Goal: Transaction & Acquisition: Obtain resource

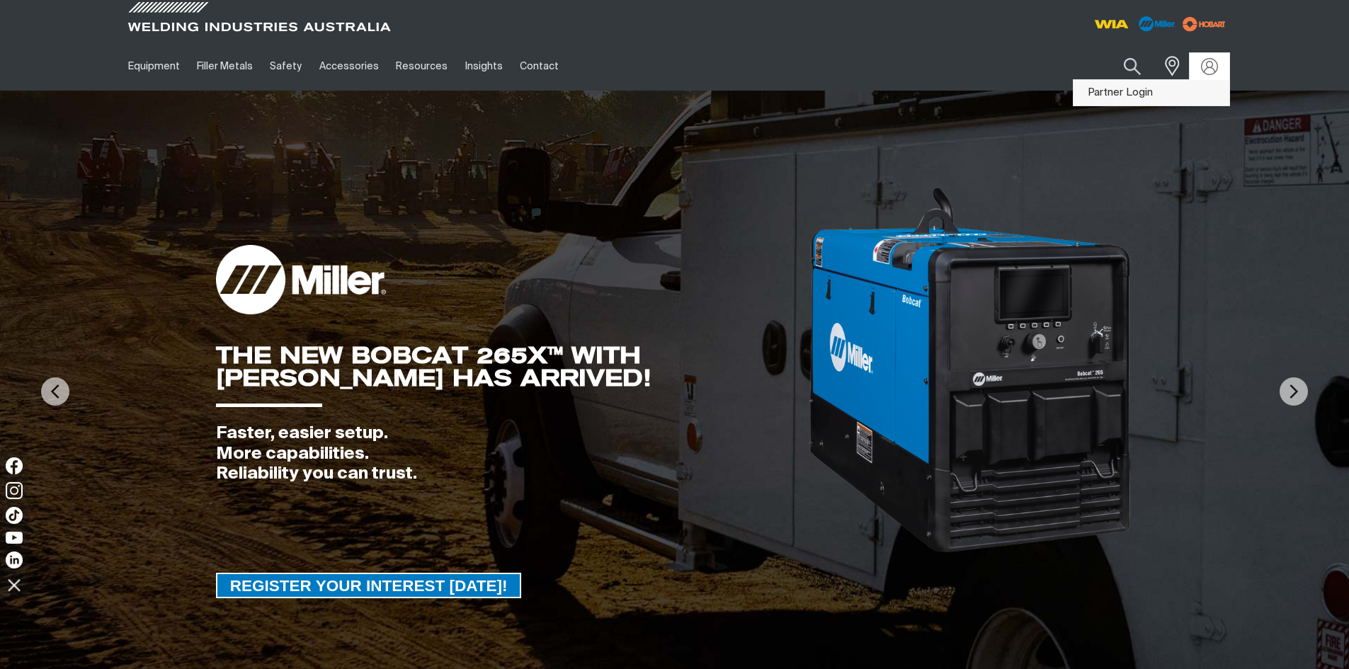
click at [1150, 91] on link "Partner Login" at bounding box center [1152, 93] width 156 height 26
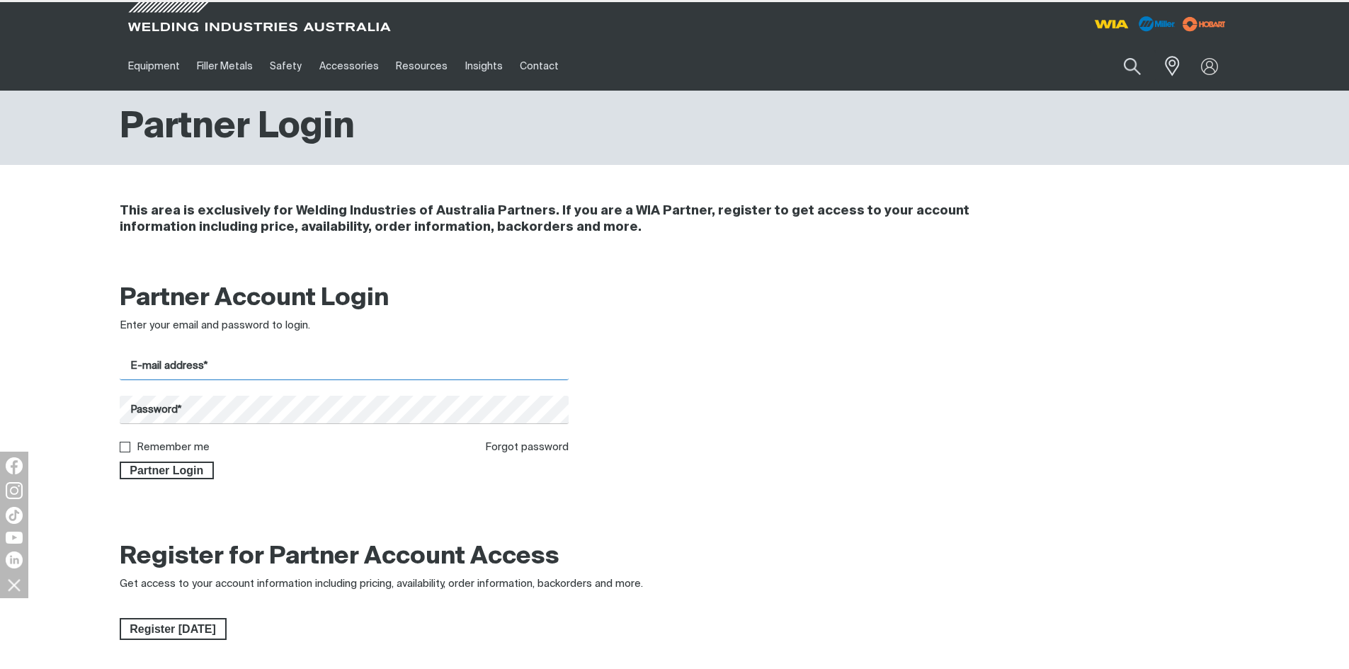
type input "[EMAIL_ADDRESS][DOMAIN_NAME]"
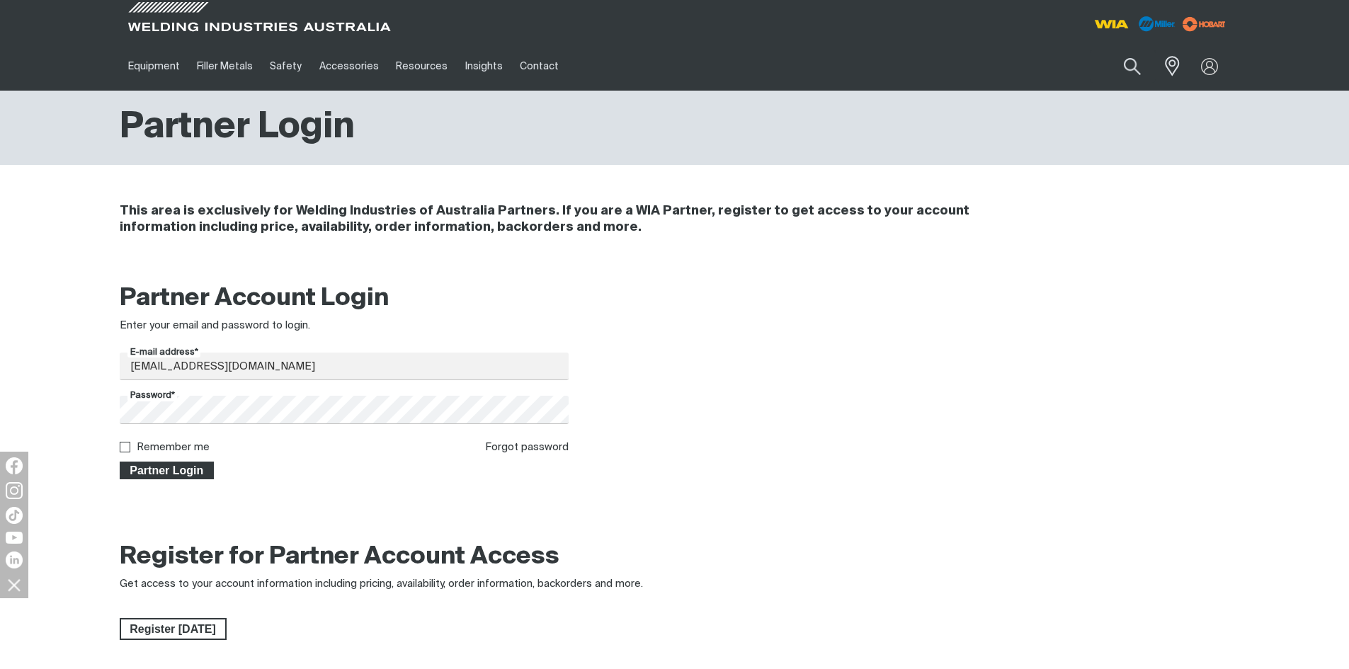
click at [200, 465] on span "Partner Login" at bounding box center [167, 471] width 92 height 18
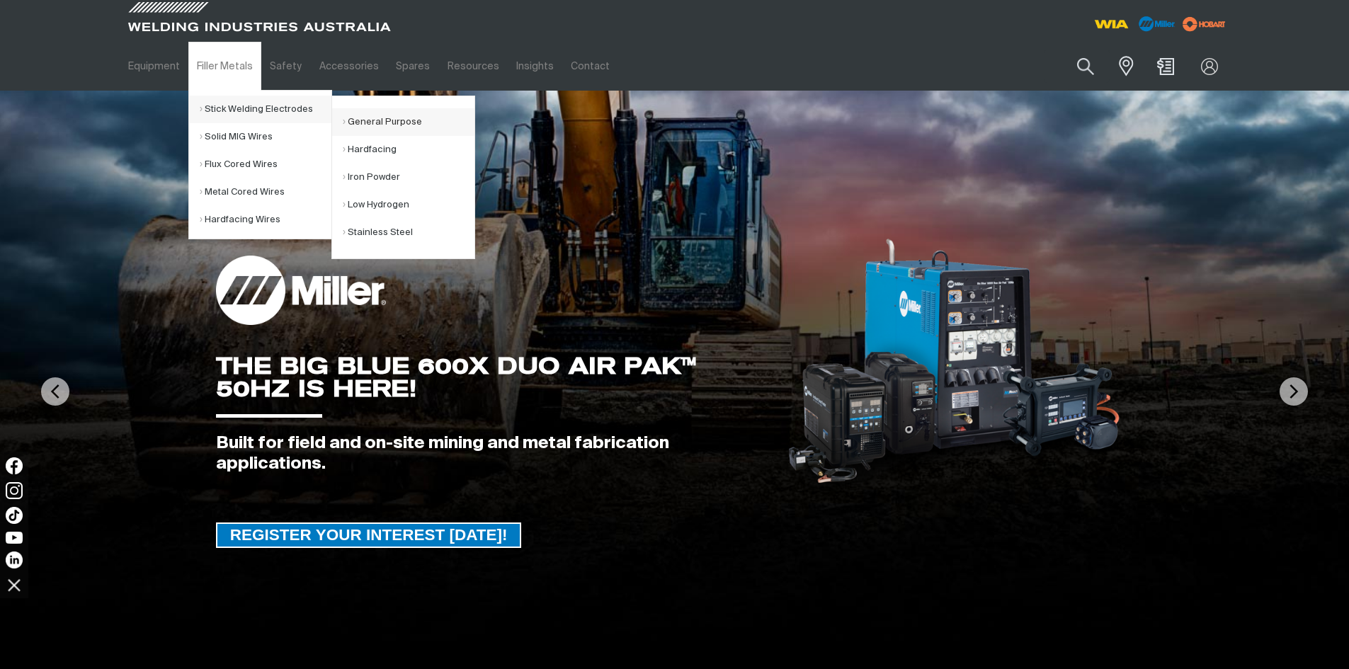
click at [391, 118] on link "General Purpose" at bounding box center [409, 122] width 132 height 28
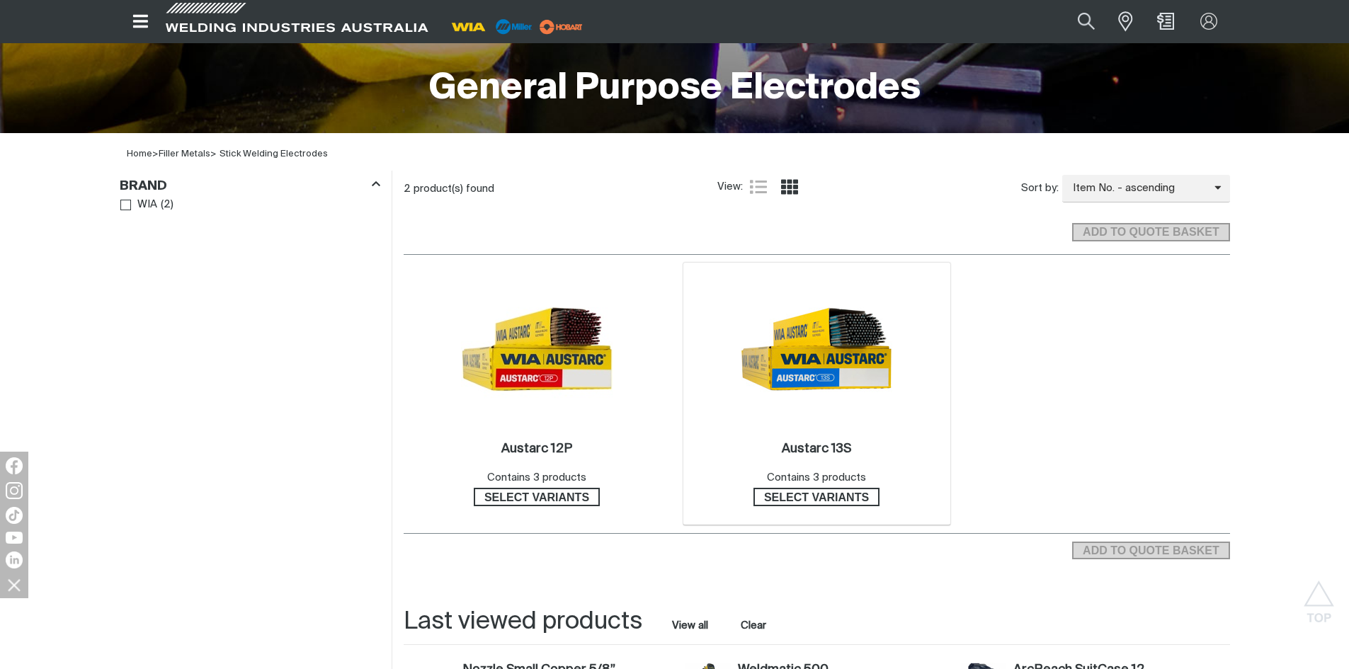
scroll to position [354, 0]
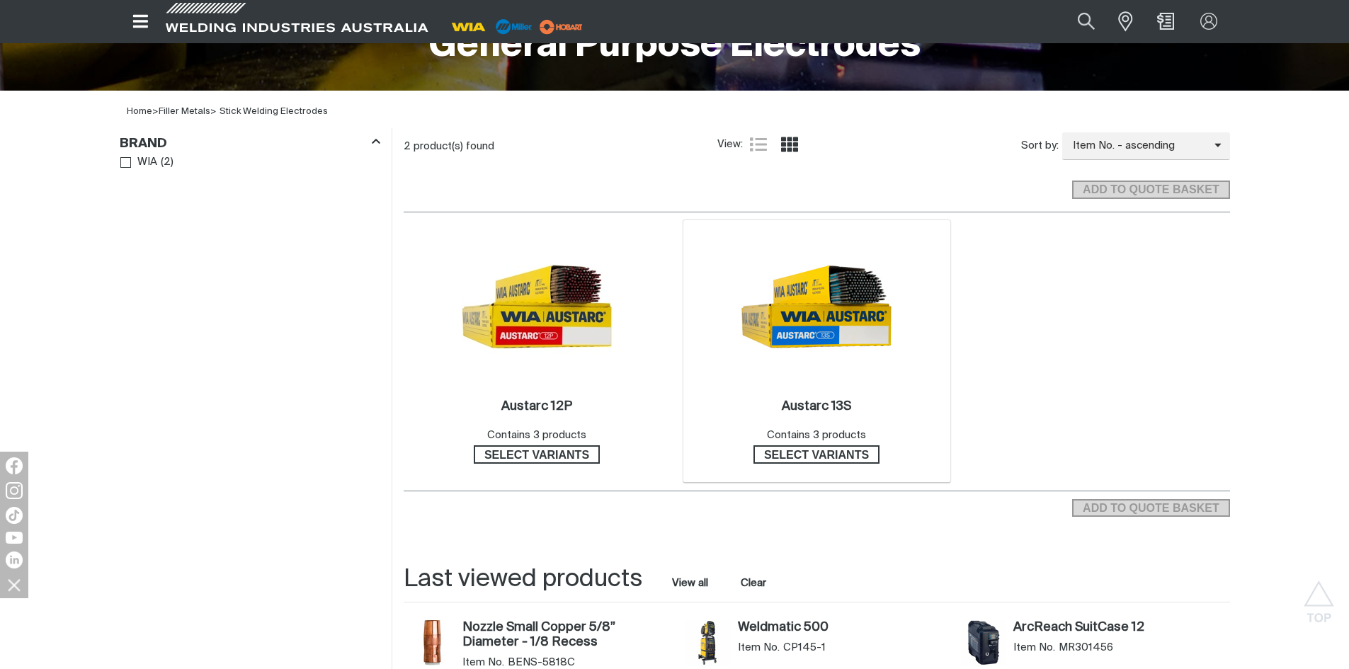
click at [858, 282] on img at bounding box center [817, 307] width 152 height 152
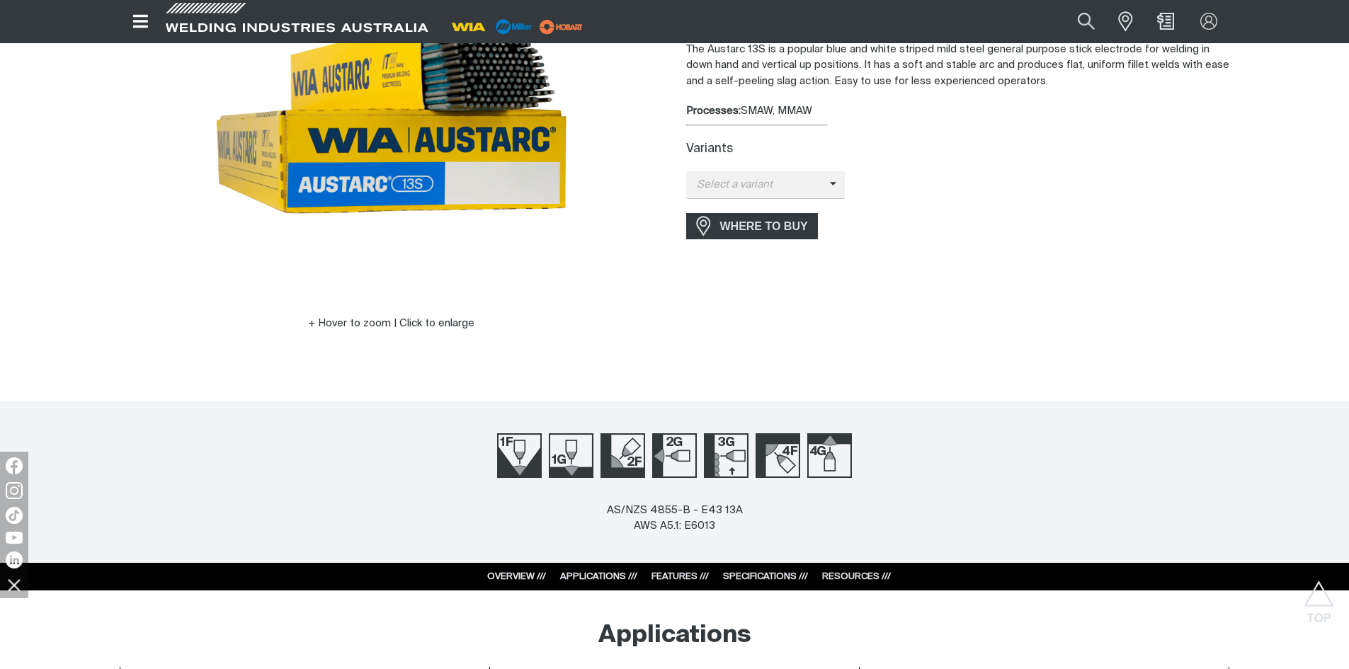
scroll to position [71, 0]
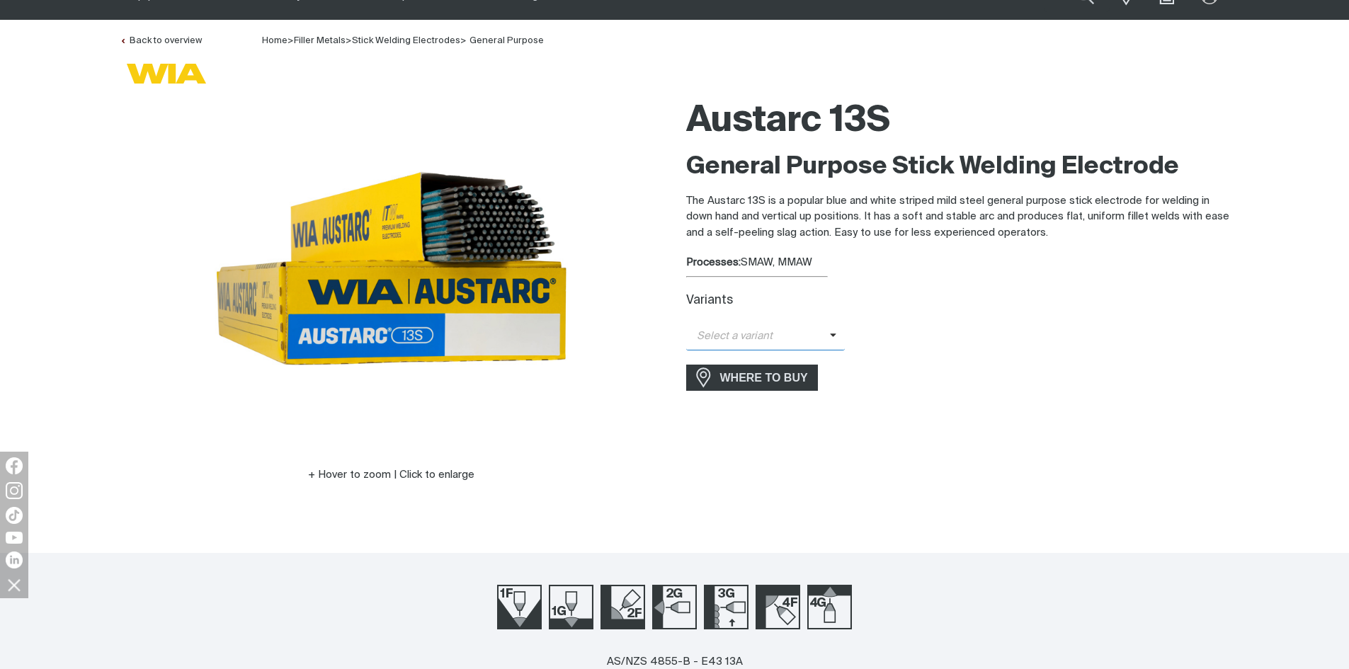
click at [790, 329] on span "Select a variant" at bounding box center [758, 337] width 144 height 16
click at [783, 401] on span "Austarc 13S - 4.0mm" at bounding box center [765, 403] width 159 height 21
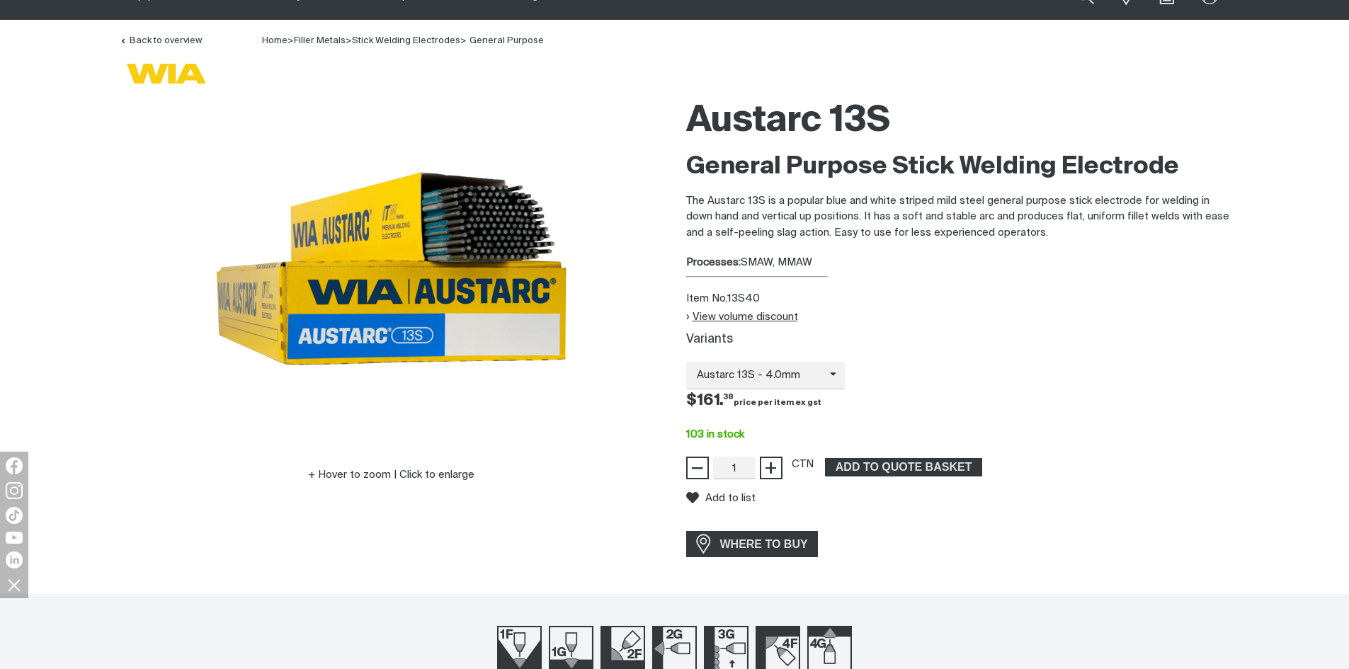
click at [695, 315] on button "View volume discount" at bounding box center [742, 317] width 112 height 12
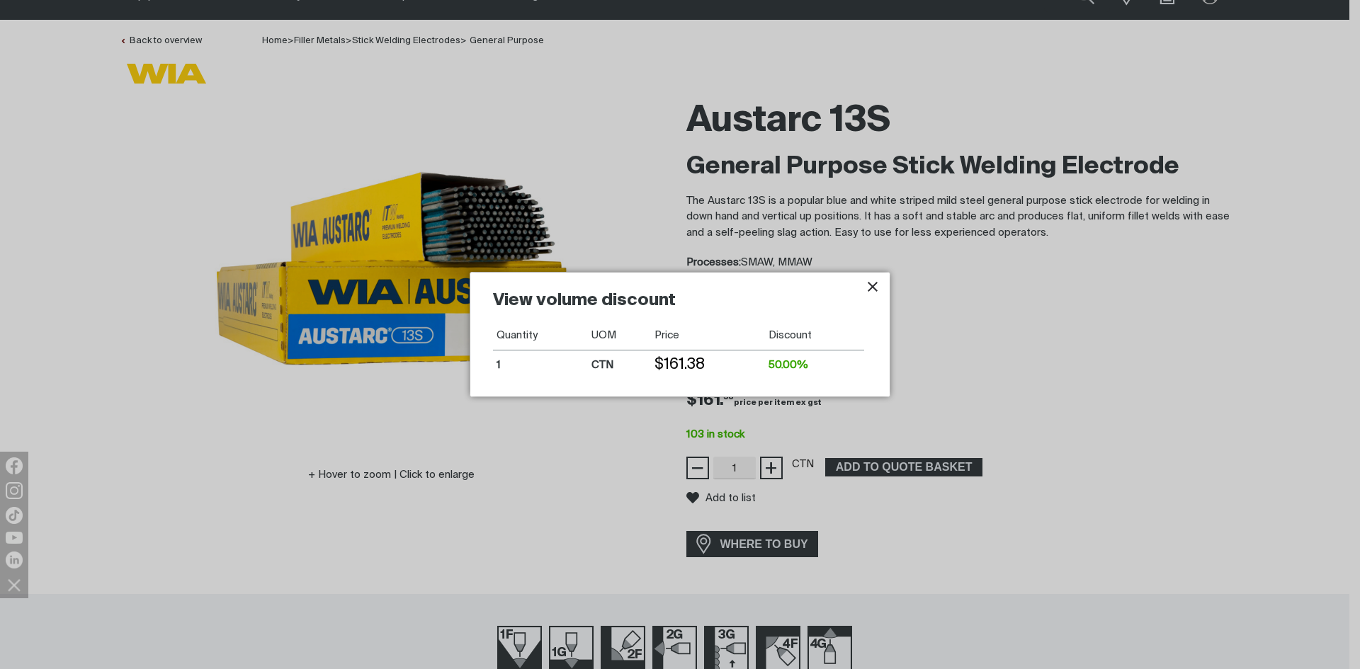
click at [873, 294] on icon "Close pop-up overlay" at bounding box center [872, 286] width 17 height 17
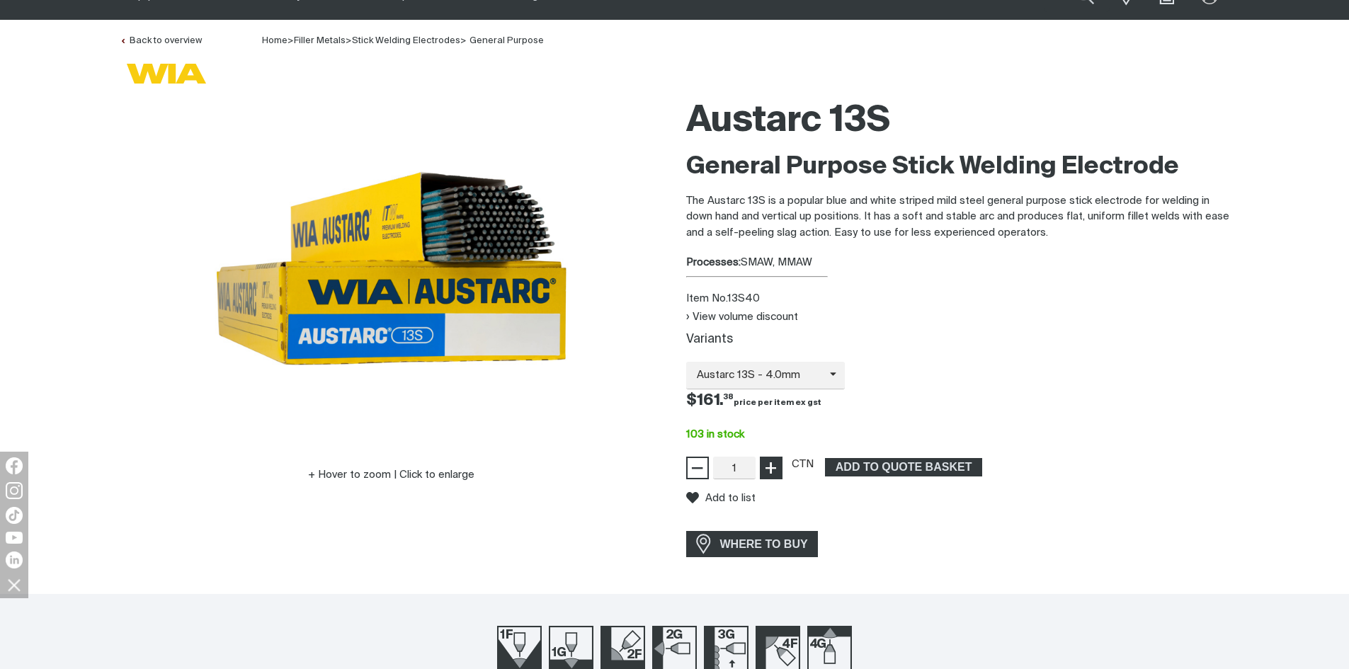
type input "2"
click at [771, 464] on span "+" at bounding box center [770, 468] width 13 height 24
click at [871, 470] on span "ADD TO QUOTE BASKET" at bounding box center [904, 467] width 154 height 18
click at [945, 411] on div "Price $161.38 $161. 38" at bounding box center [958, 401] width 567 height 23
click at [393, 36] on link "Stick Welding Electrodes" at bounding box center [406, 40] width 108 height 9
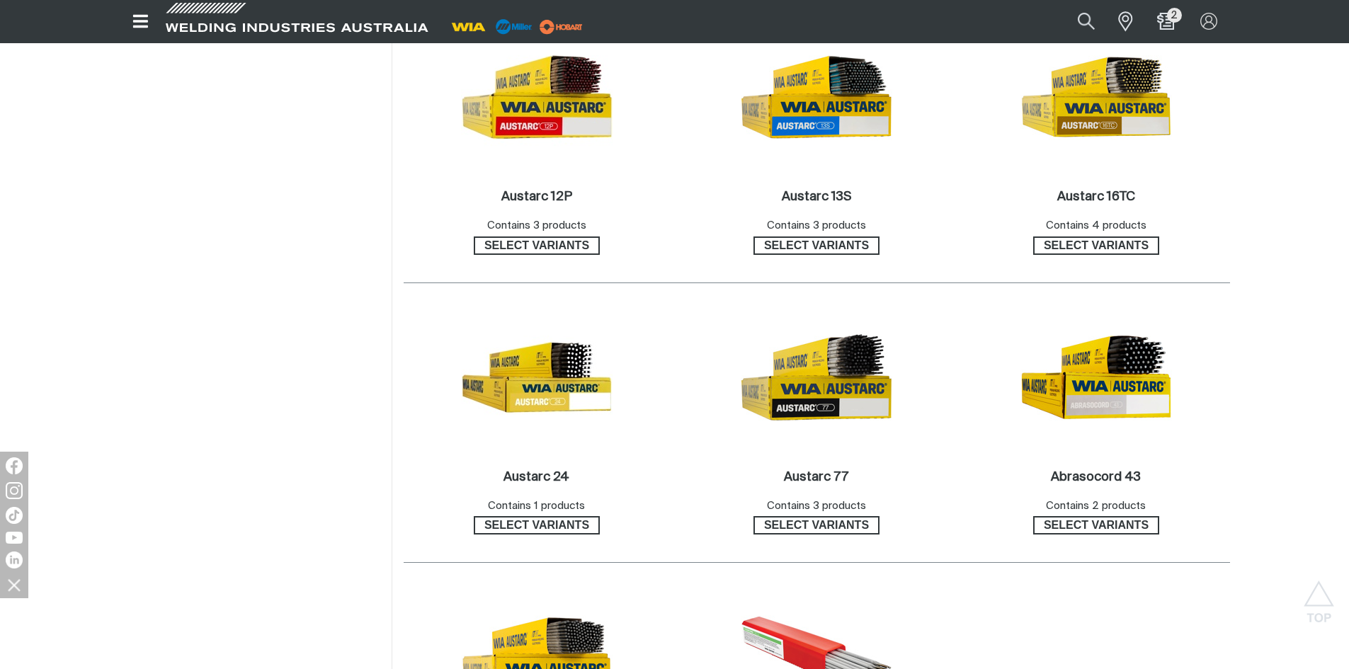
scroll to position [708, 0]
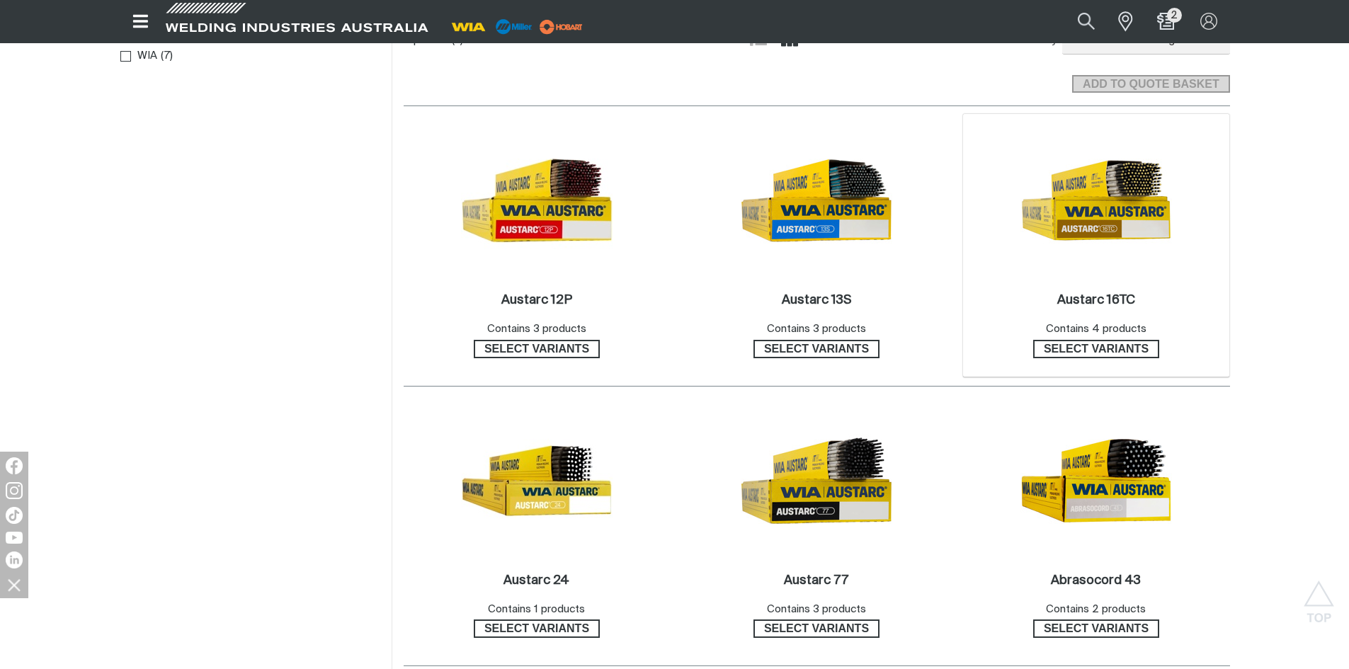
click at [1102, 198] on img at bounding box center [1097, 201] width 152 height 152
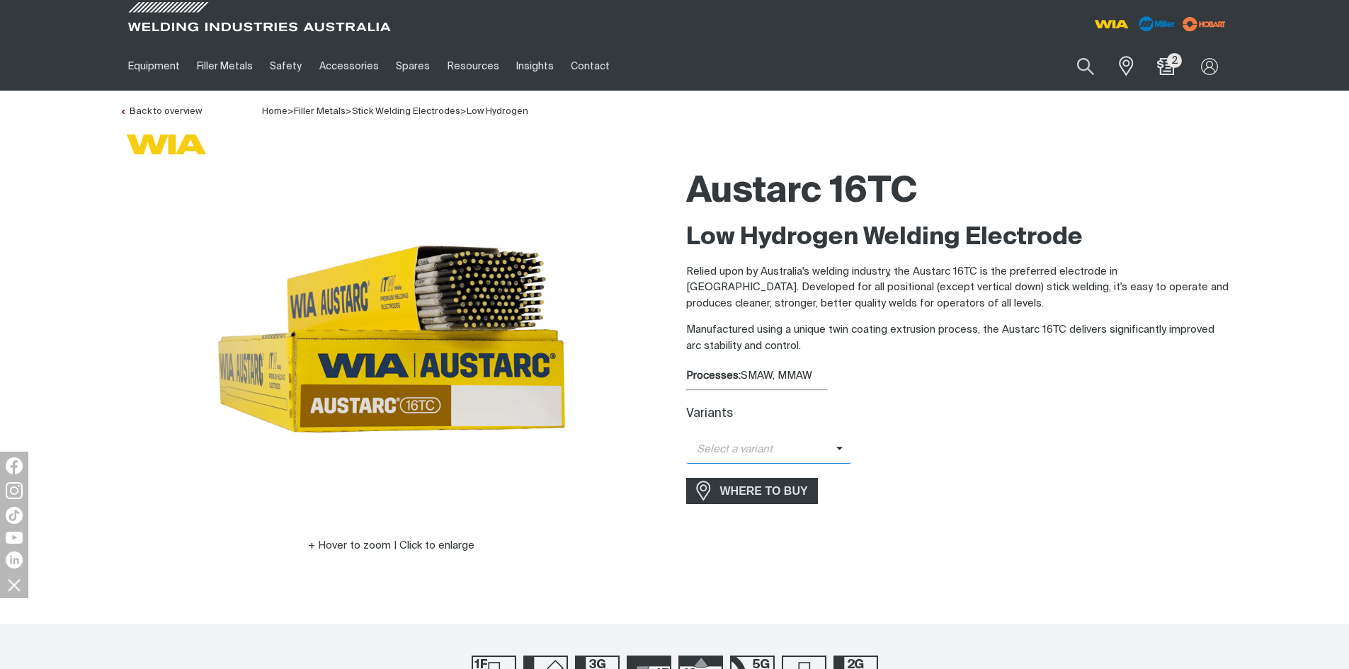
click at [780, 450] on span "Select a variant" at bounding box center [761, 450] width 150 height 16
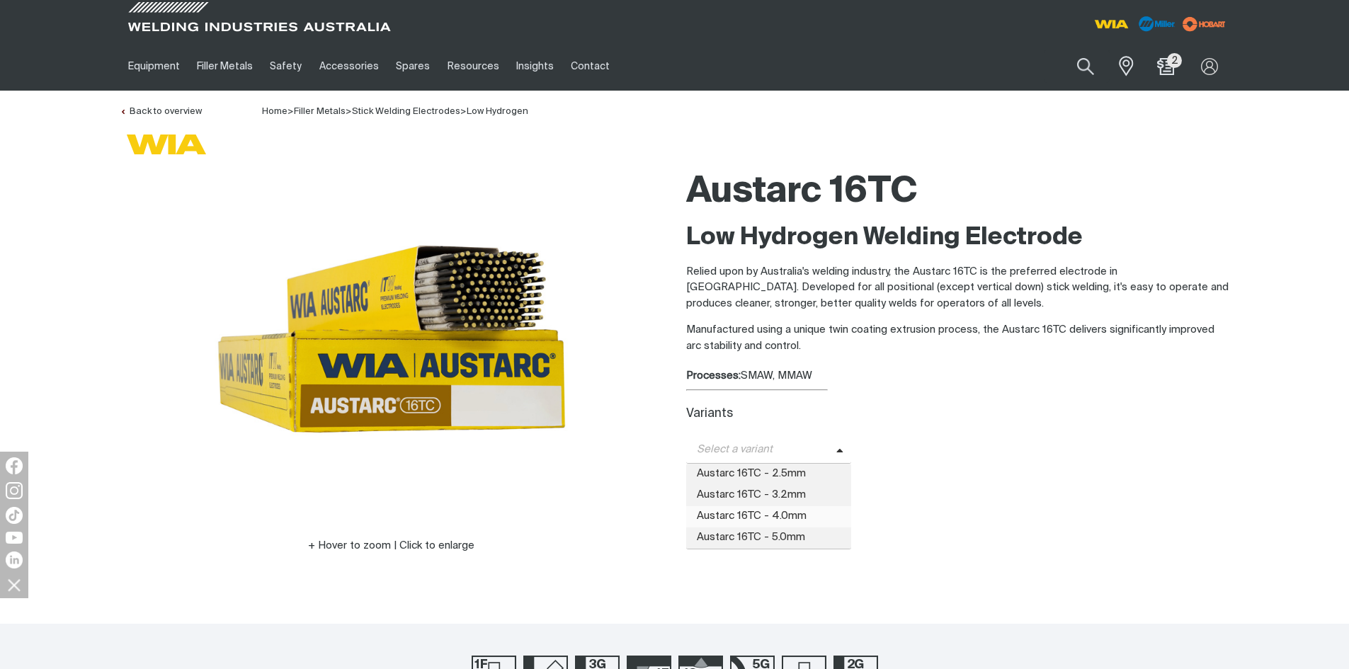
click at [778, 514] on span "Austarc 16TC - 4.0mm" at bounding box center [769, 516] width 166 height 21
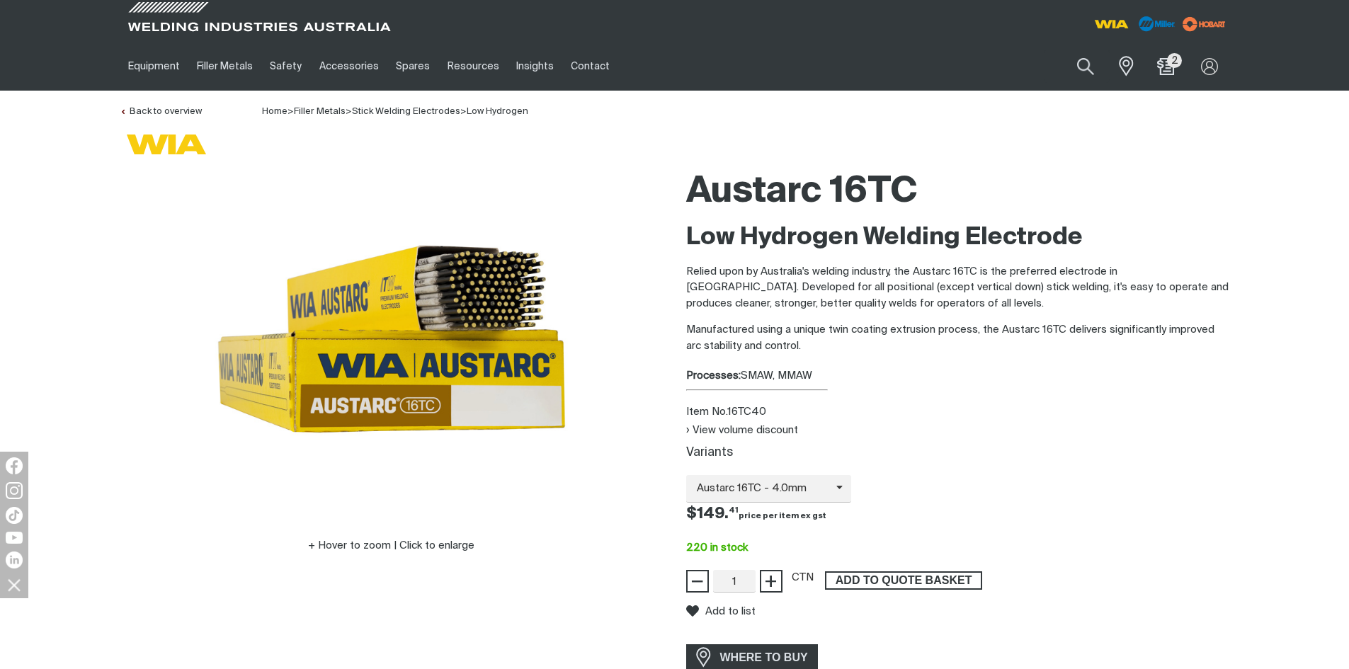
click at [916, 586] on span "ADD TO QUOTE BASKET" at bounding box center [904, 581] width 154 height 18
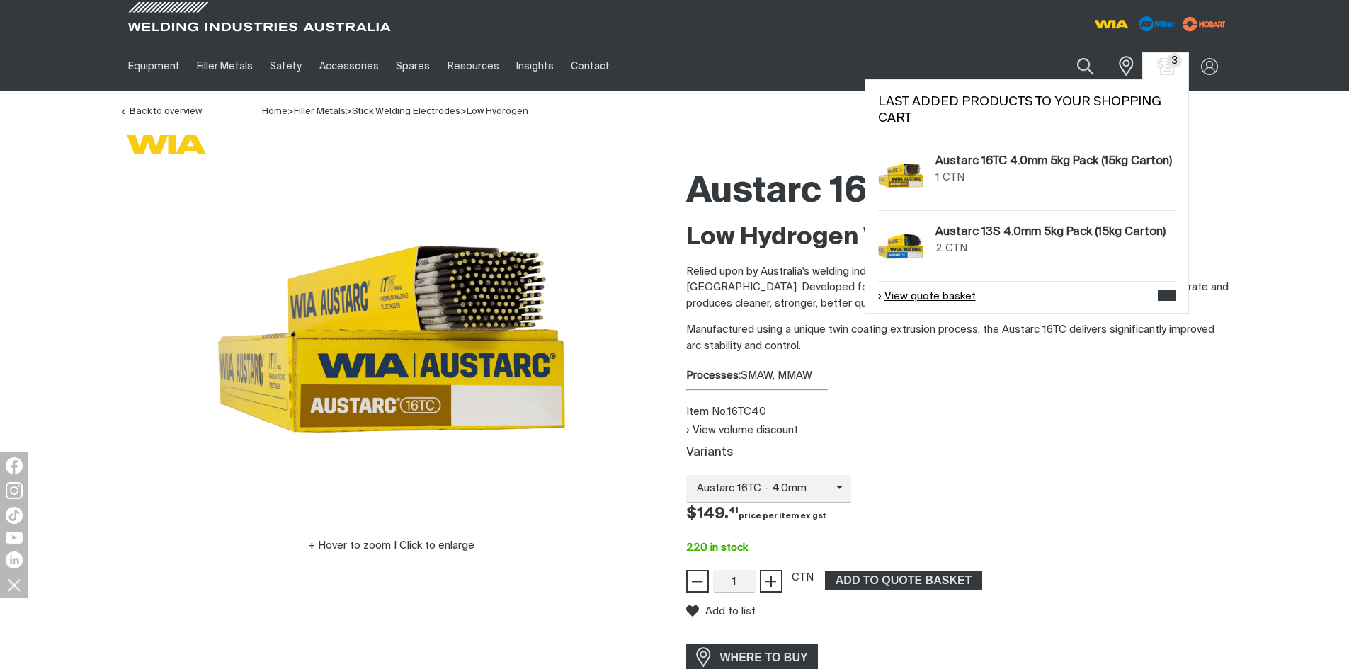
click at [935, 295] on link "View quote basket" at bounding box center [927, 297] width 98 height 16
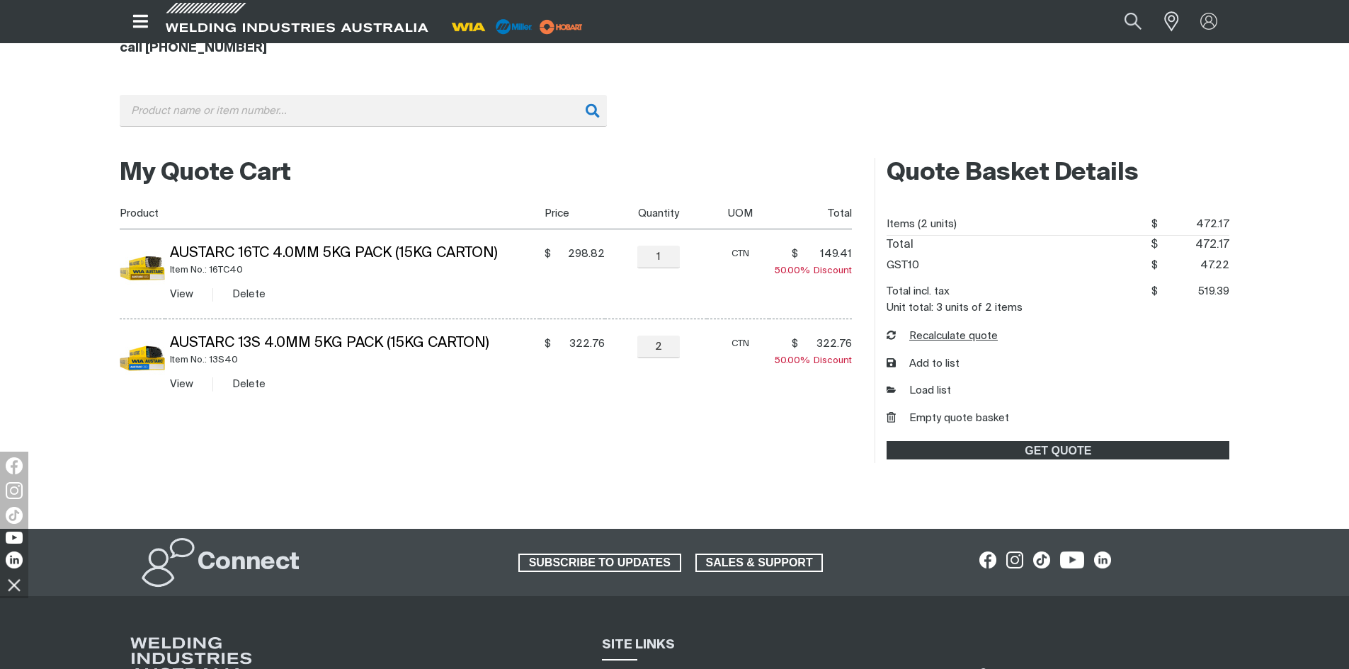
scroll to position [212, 0]
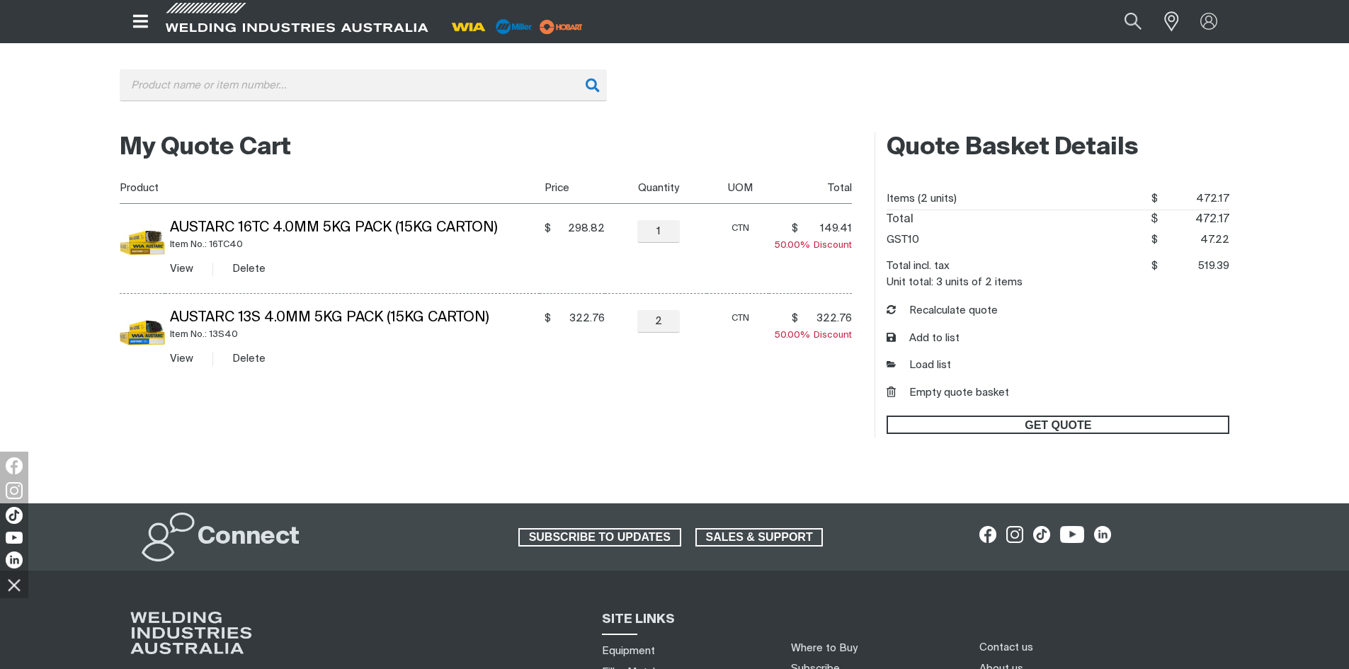
click at [1082, 428] on span "GET QUOTE" at bounding box center [1058, 425] width 340 height 18
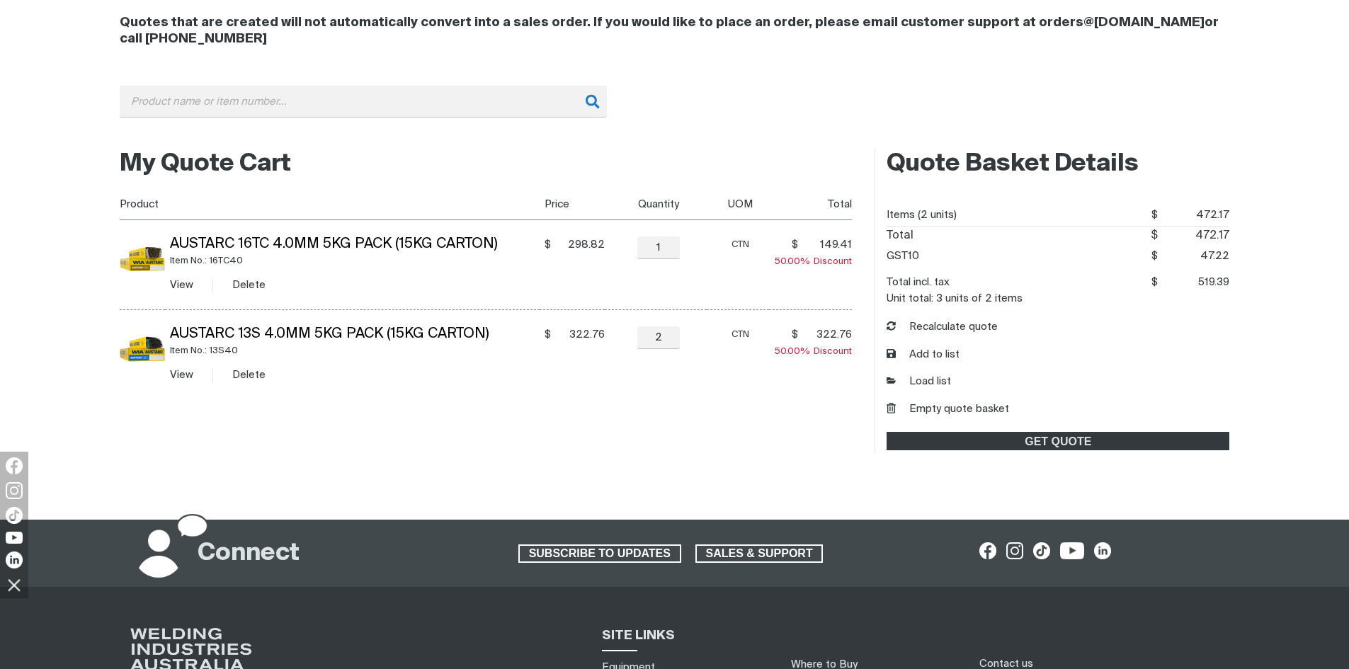
scroll to position [212, 0]
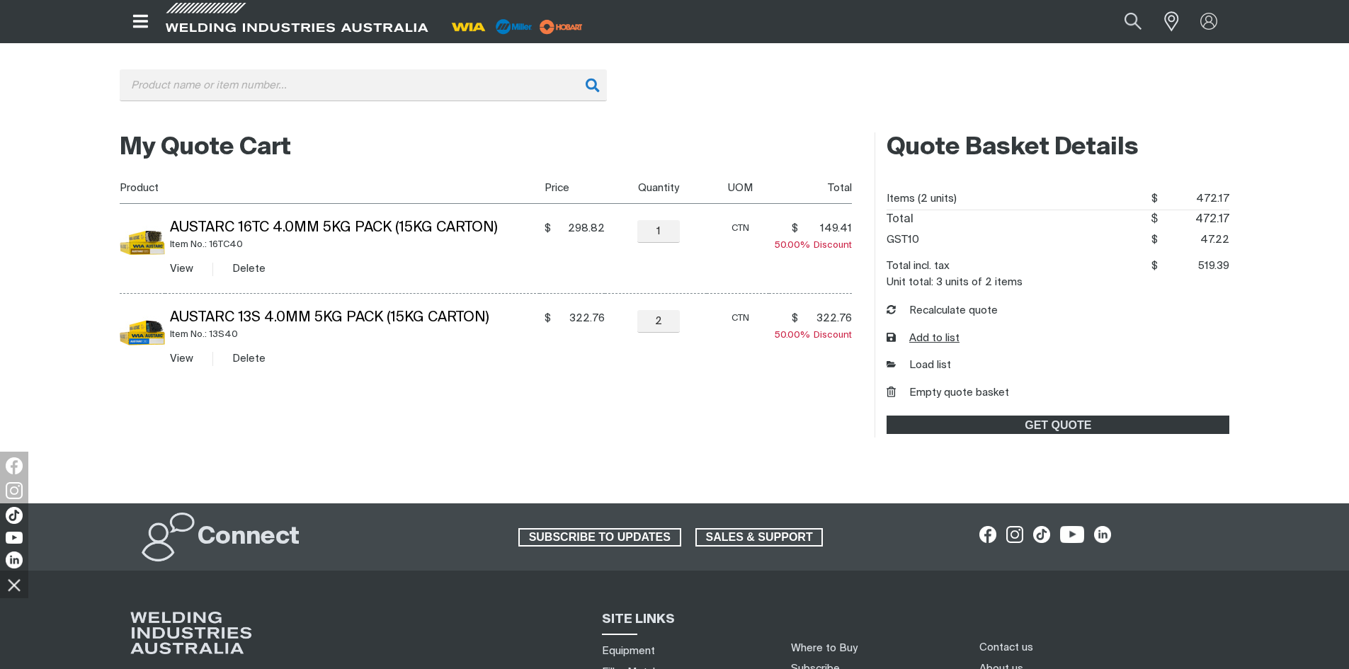
click at [948, 337] on button "Add to list" at bounding box center [923, 339] width 73 height 16
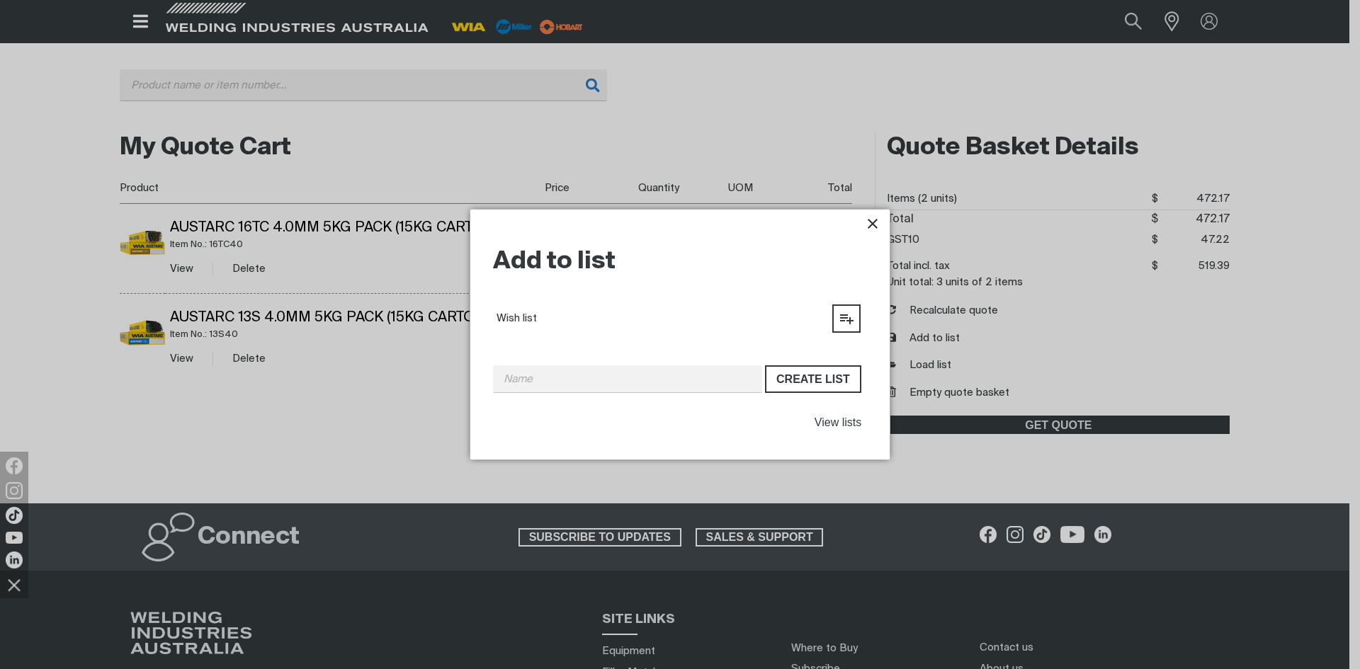
click at [875, 215] on div "Add to list My lists Wish list Add to Wish list Create list View lists" at bounding box center [679, 335] width 419 height 250
click at [873, 228] on icon "Close pop-up overlay" at bounding box center [872, 223] width 17 height 17
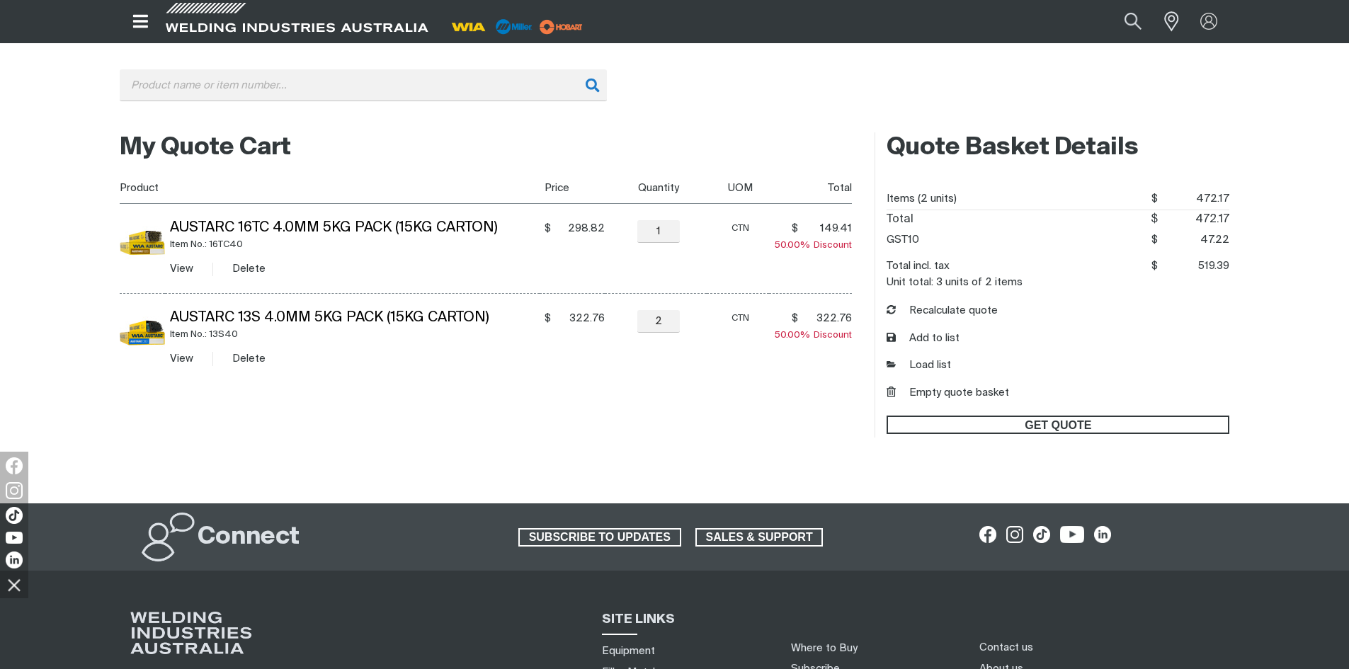
click at [1041, 425] on span "GET QUOTE" at bounding box center [1058, 425] width 340 height 18
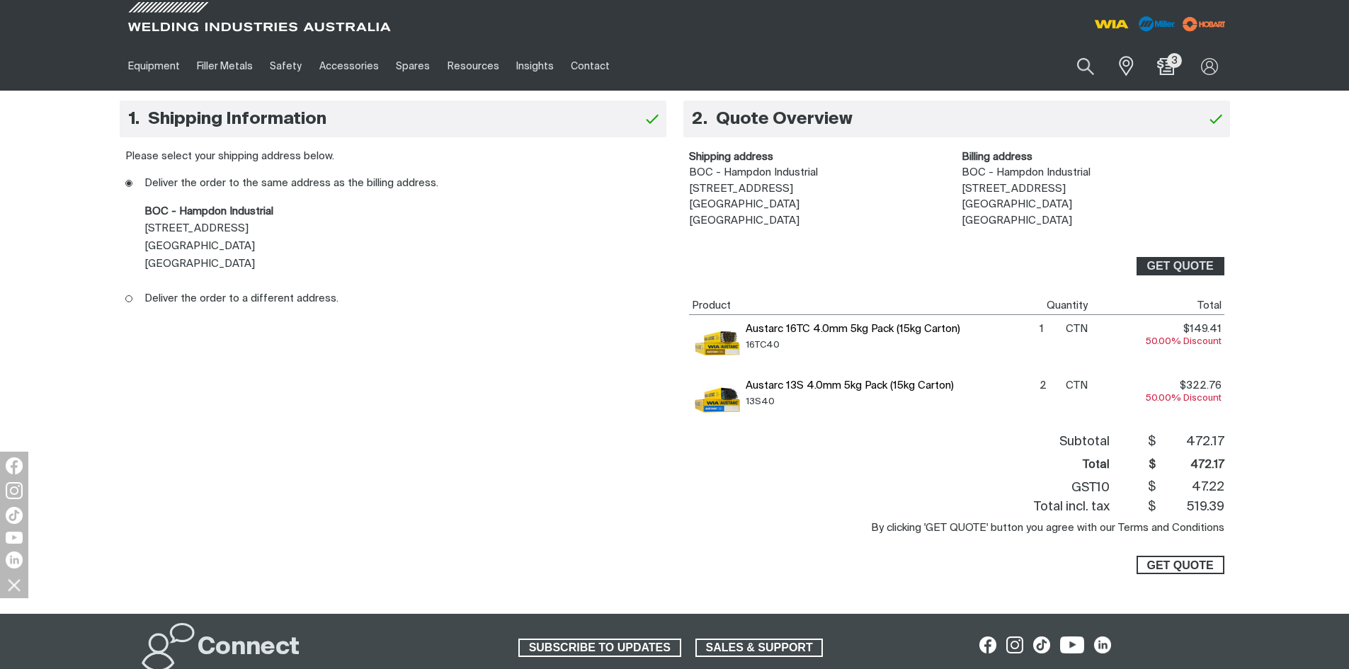
click at [1162, 569] on span "GET QUOTE" at bounding box center [1180, 565] width 67 height 18
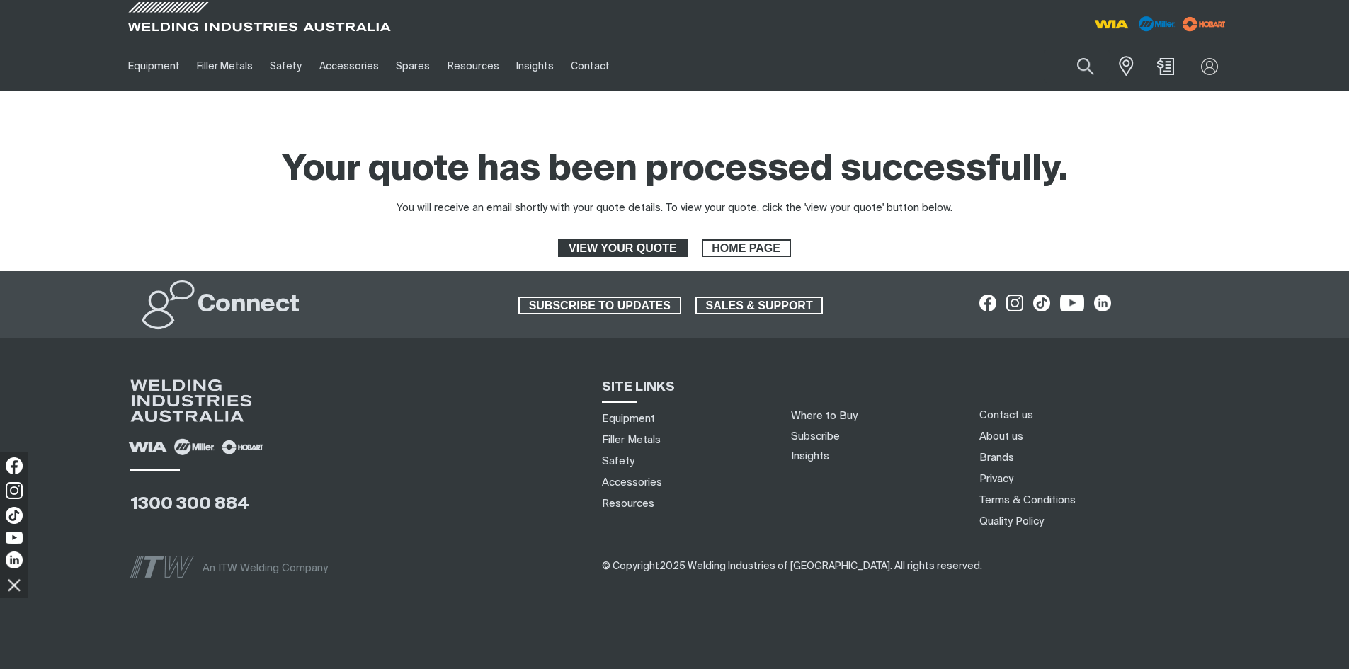
click at [669, 245] on span "VIEW YOUR QUOTE" at bounding box center [622, 248] width 126 height 18
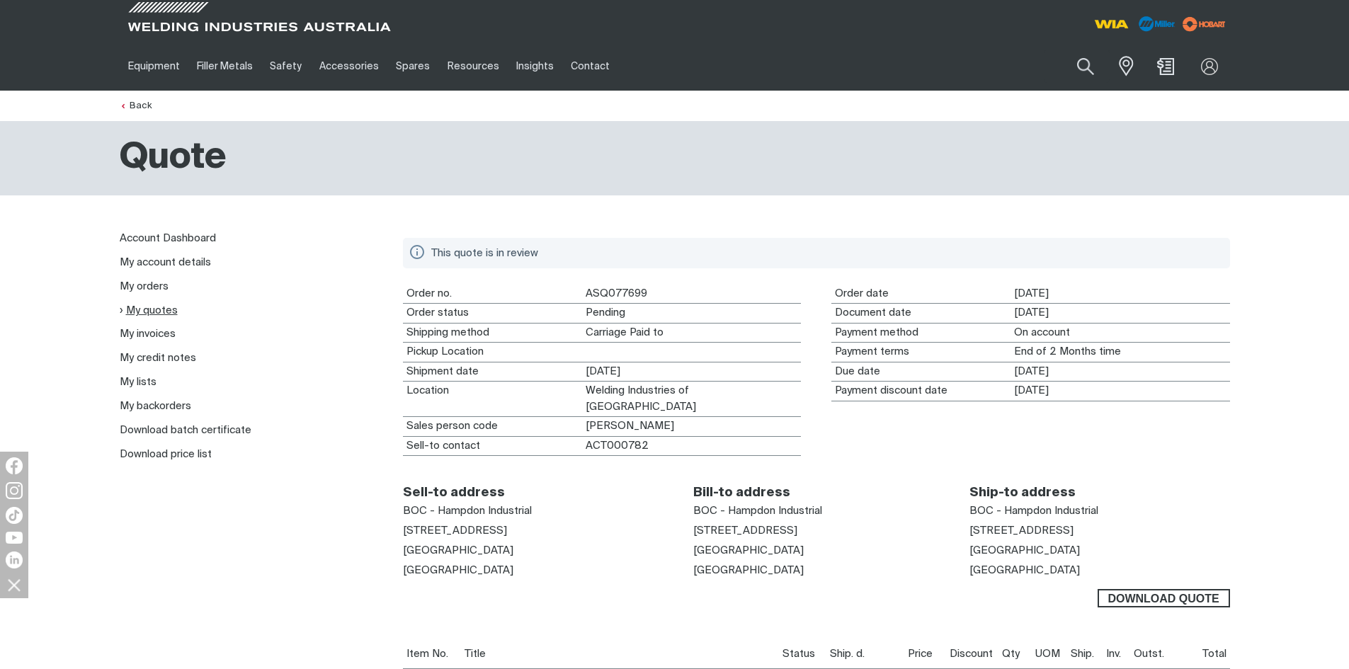
click at [164, 312] on link "My quotes" at bounding box center [149, 311] width 58 height 12
